Goal: Information Seeking & Learning: Learn about a topic

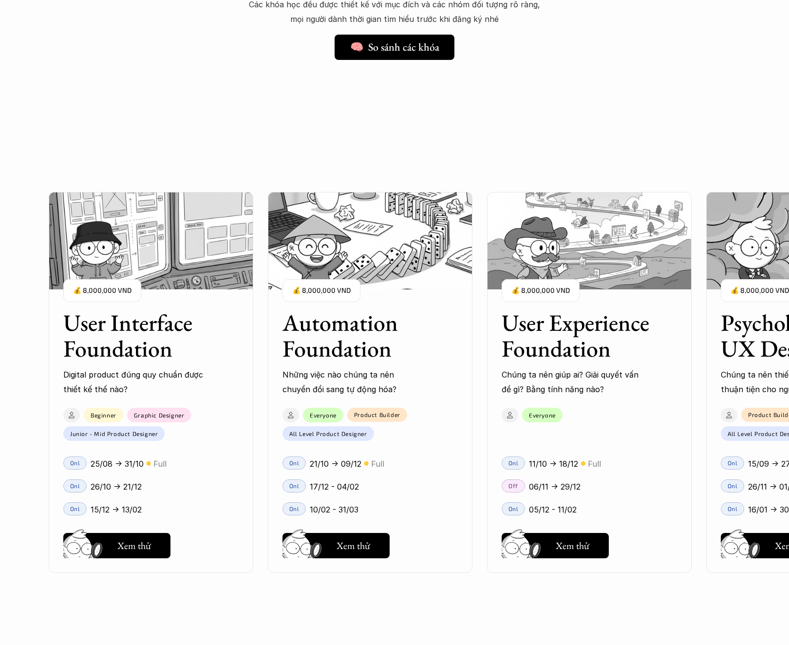
scroll to position [838, 0]
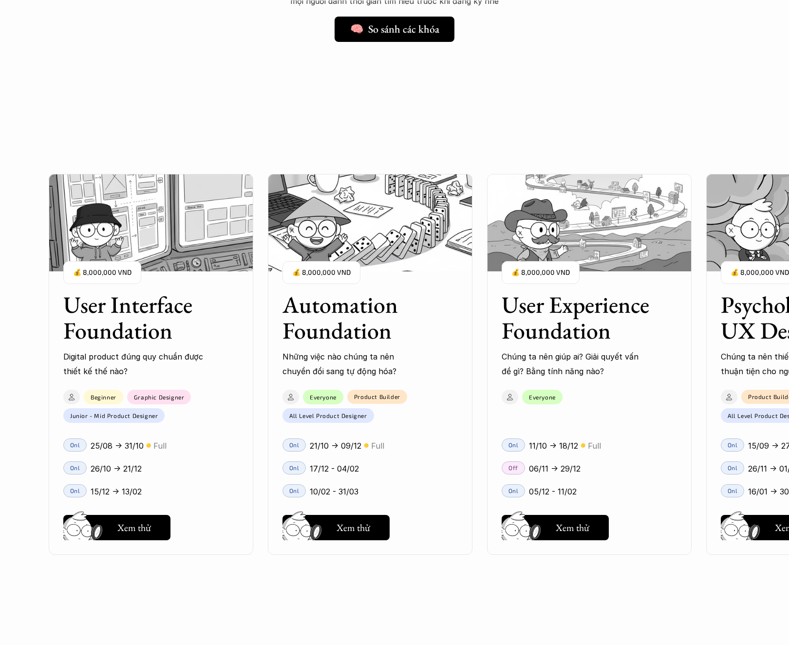
drag, startPoint x: 735, startPoint y: 335, endPoint x: 559, endPoint y: 329, distance: 175.4
click at [559, 329] on div "User Interface Foundation Digital product đúng quy chuẩn được thiết kế thế nào?…" at bounding box center [589, 364] width 1081 height 645
click at [736, 358] on p "Chúng ta nên thiết kế thế nào để thuận tiện cho người dùng?" at bounding box center [791, 364] width 141 height 30
click at [772, 523] on button "Hay thôi Xem thử" at bounding box center [774, 527] width 107 height 25
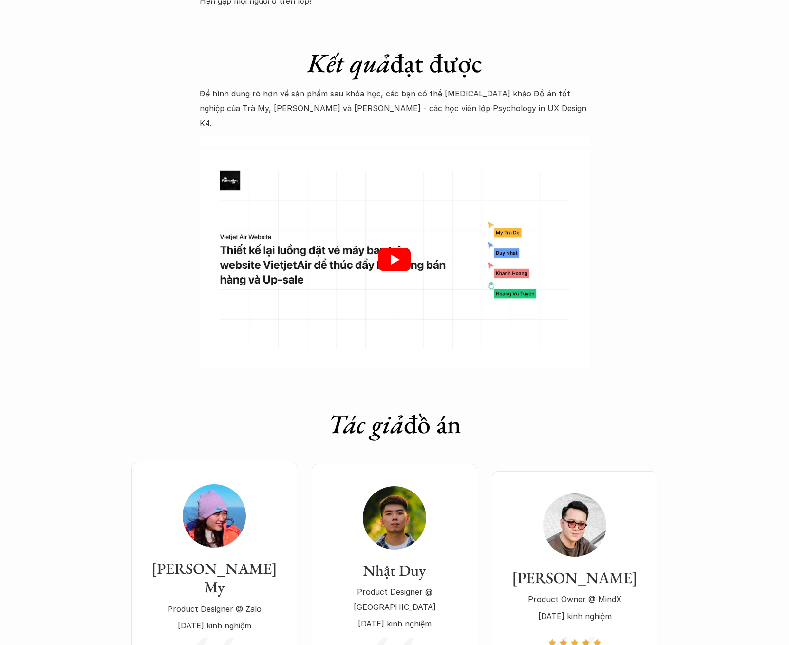
scroll to position [2472, 0]
